Goal: Find specific page/section: Find specific page/section

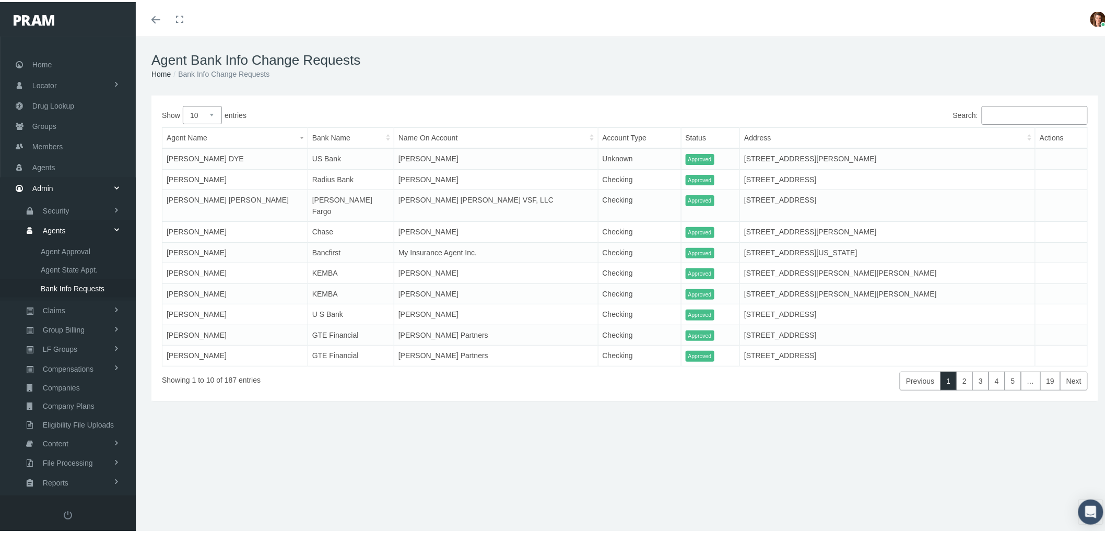
scroll to position [29, 0]
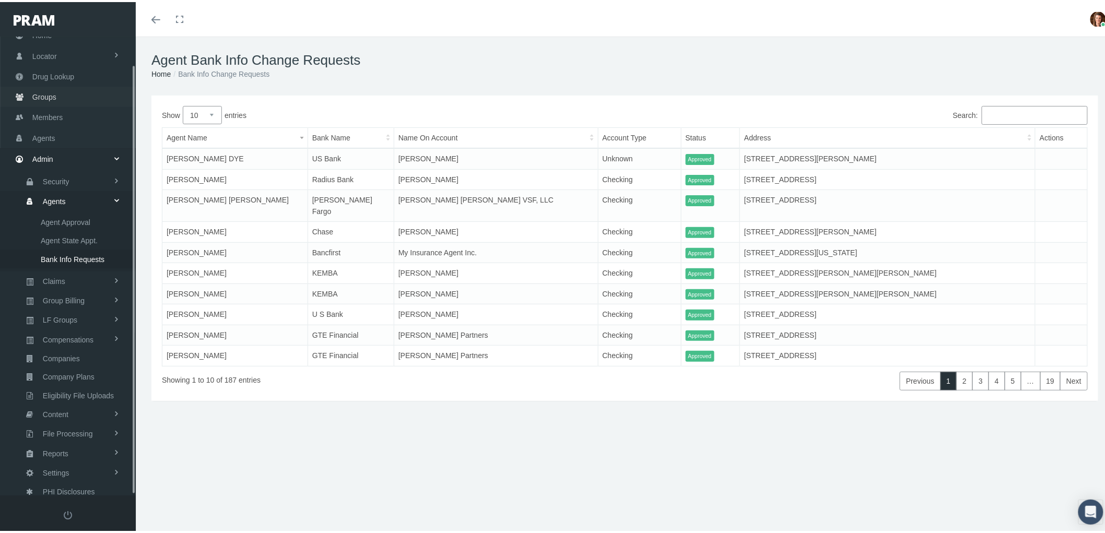
click at [59, 87] on link "Groups" at bounding box center [68, 95] width 136 height 20
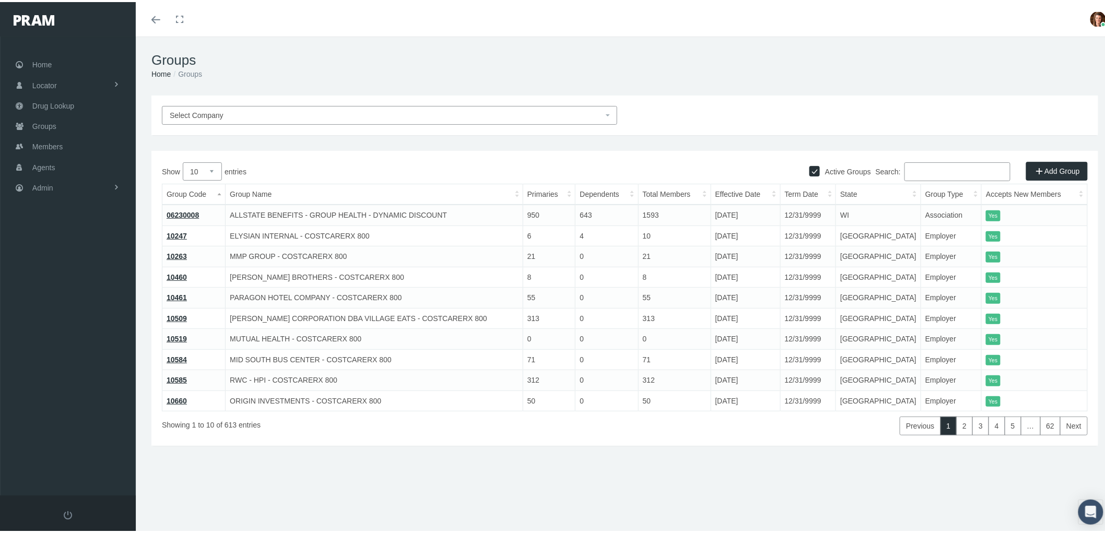
click at [926, 163] on input "Search:" at bounding box center [957, 169] width 106 height 19
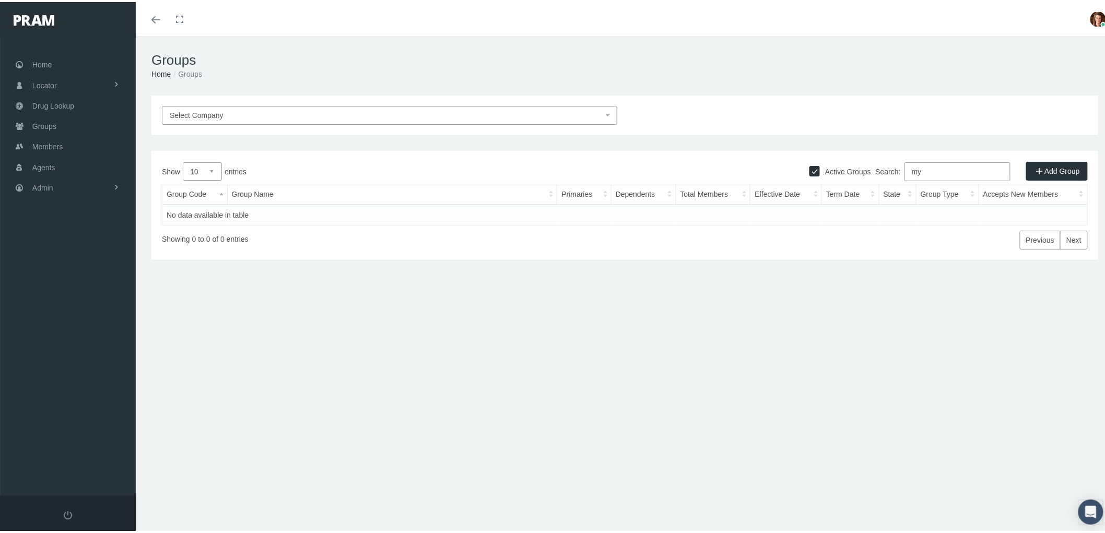
type input "m"
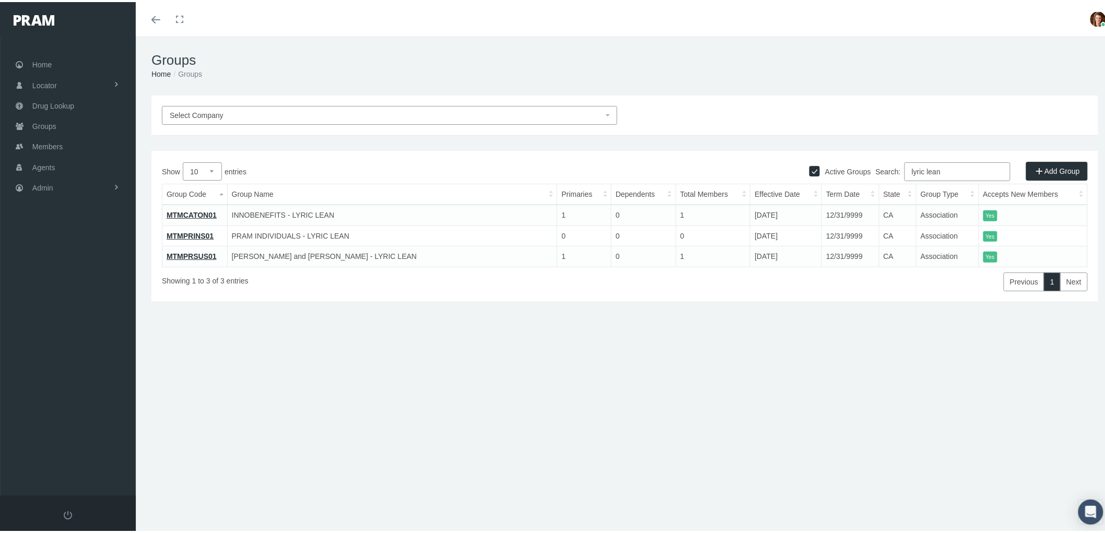
type input "lyric lean"
click at [195, 251] on link "MTMPRSUS01" at bounding box center [192, 254] width 50 height 8
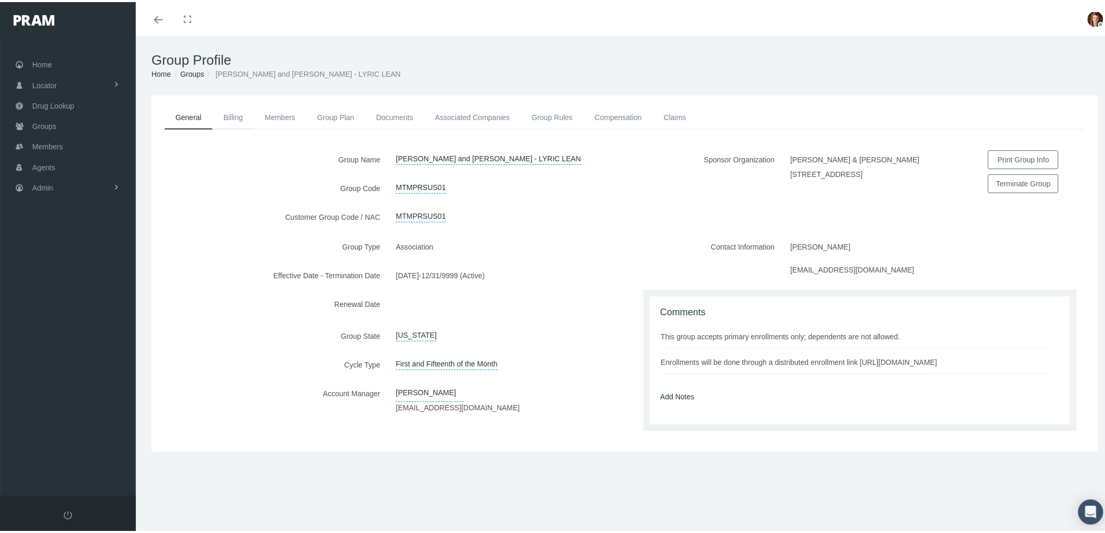
click at [235, 112] on link "Billing" at bounding box center [232, 115] width 41 height 23
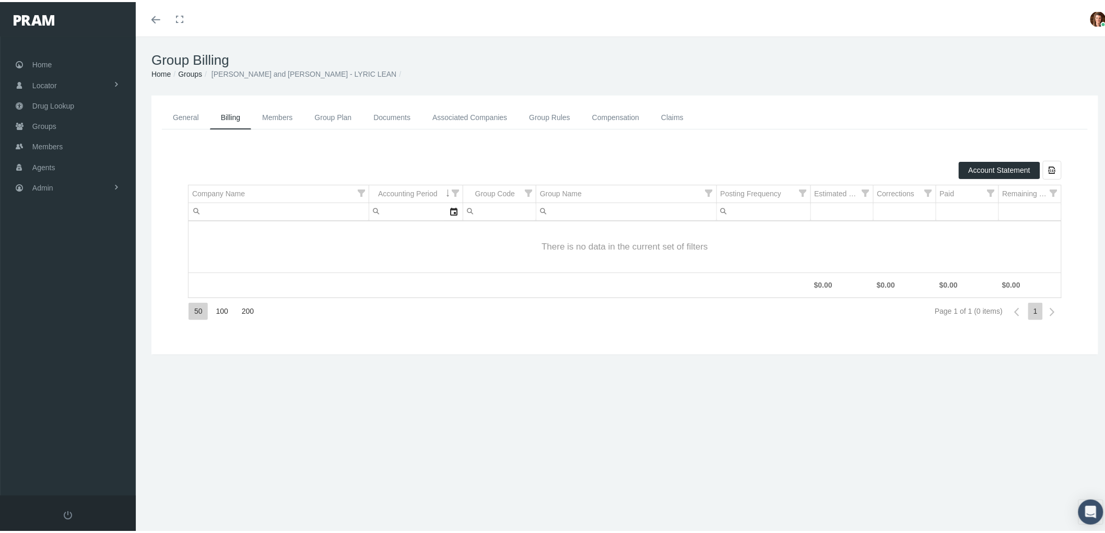
click at [283, 111] on link "Members" at bounding box center [277, 115] width 52 height 23
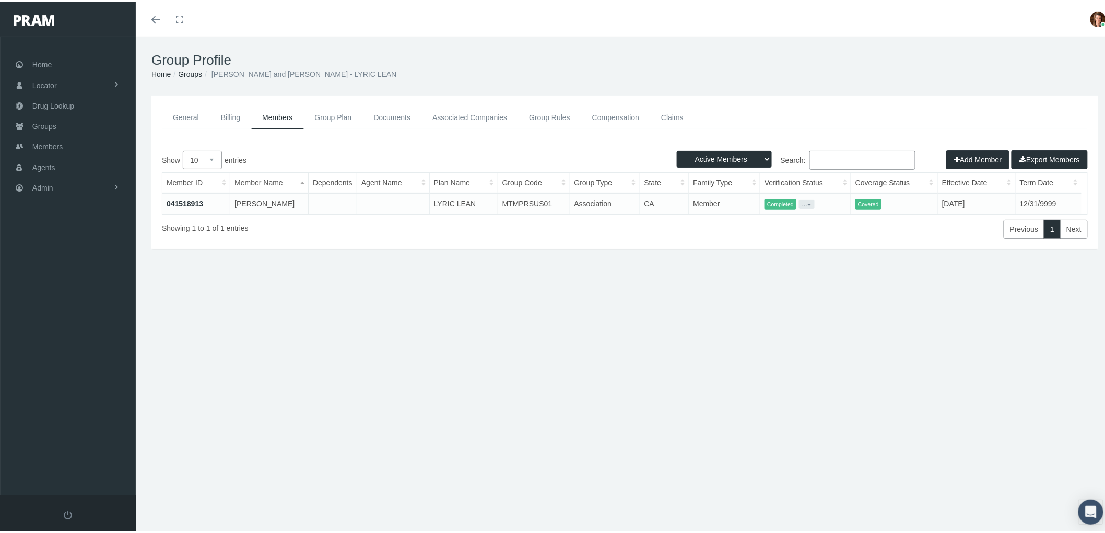
click at [673, 109] on link "Claims" at bounding box center [672, 115] width 44 height 23
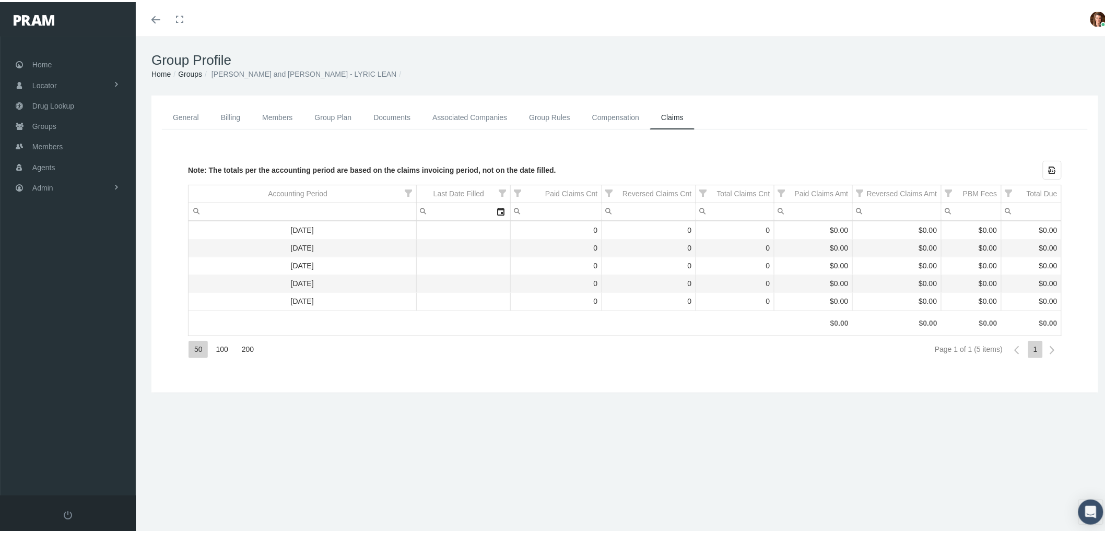
click at [184, 112] on link "General" at bounding box center [186, 115] width 48 height 23
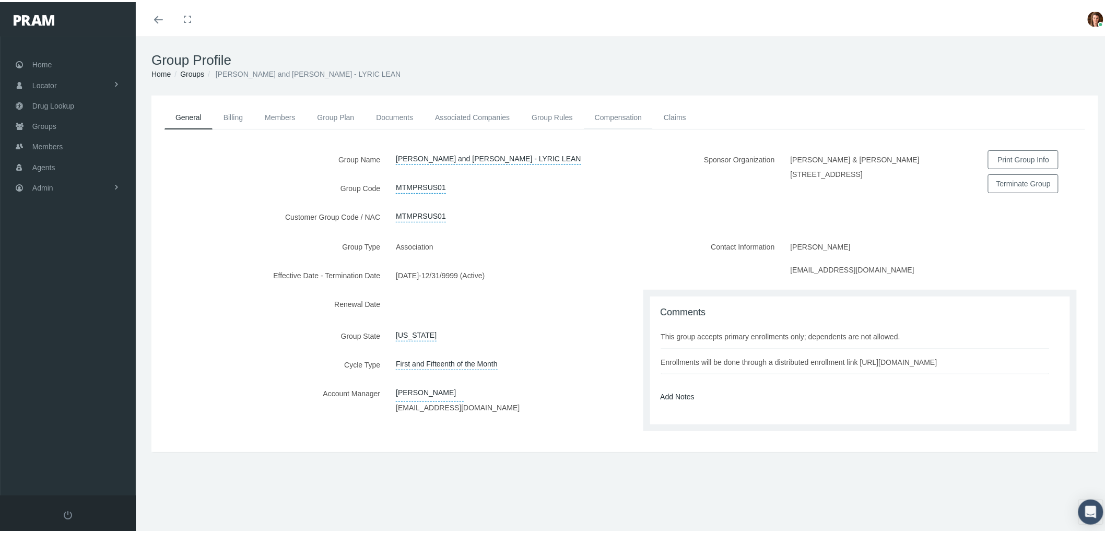
click at [617, 113] on link "Compensation" at bounding box center [618, 115] width 69 height 23
